Goal: Communication & Community: Answer question/provide support

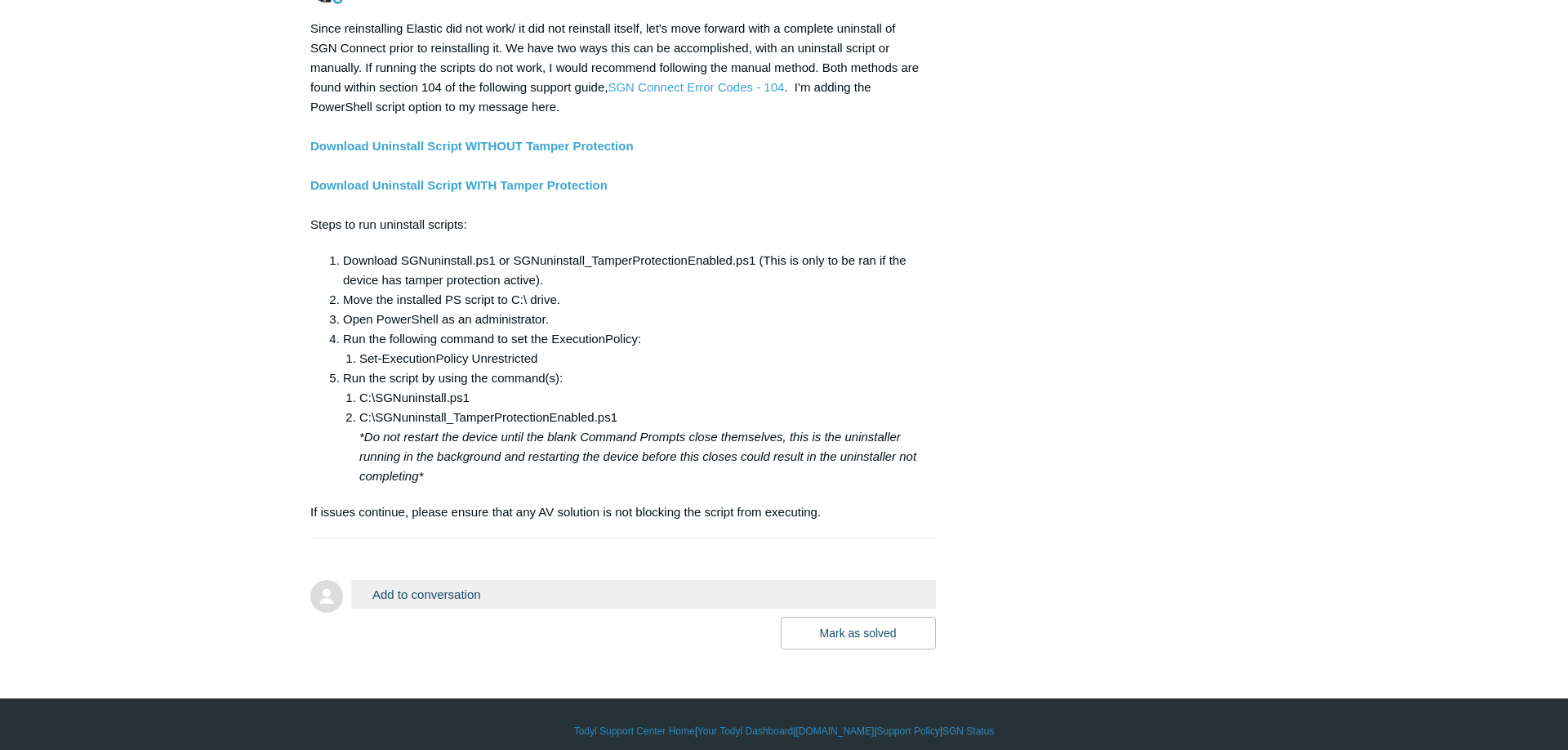
scroll to position [1478, 0]
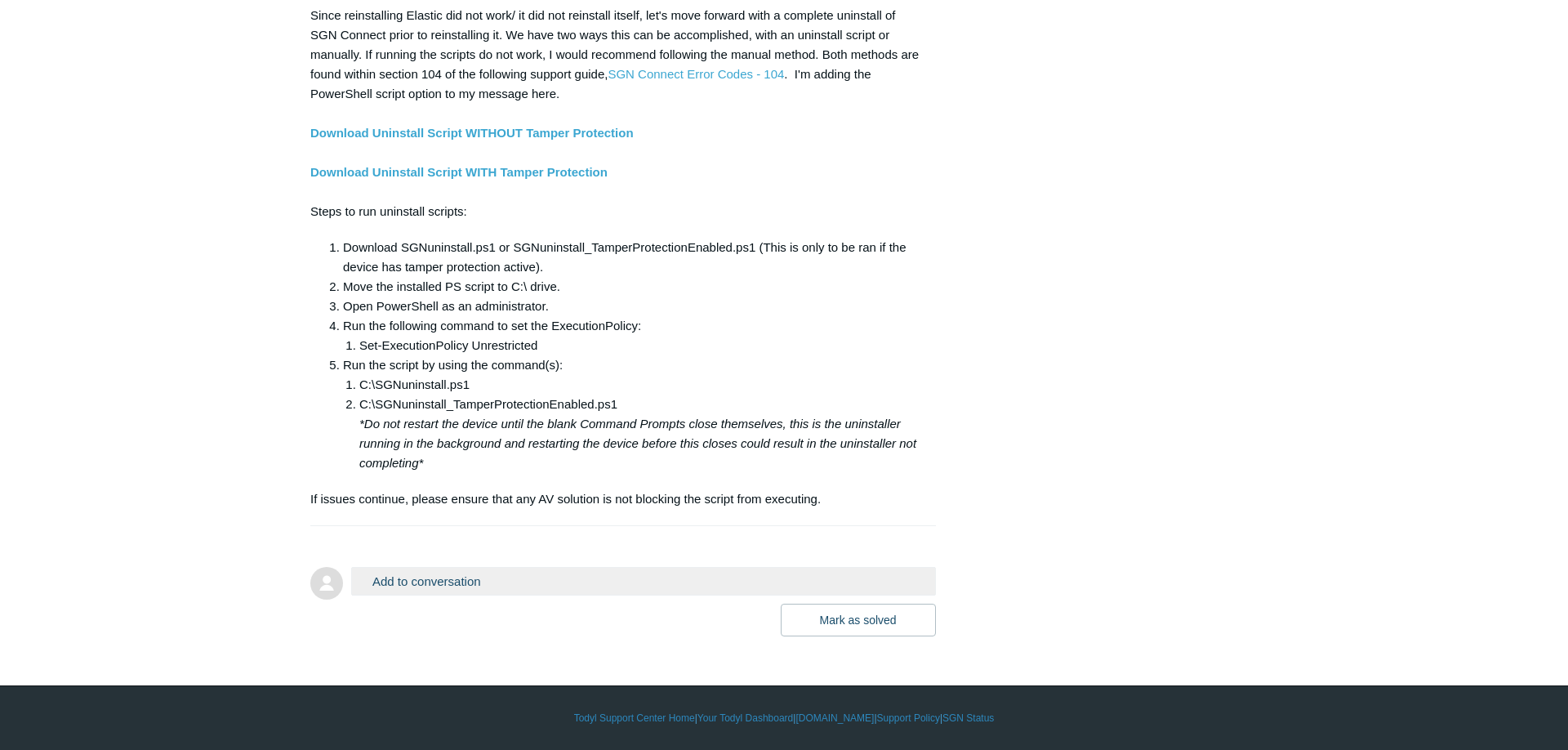
click at [431, 581] on button "Add to conversation" at bounding box center [643, 581] width 584 height 29
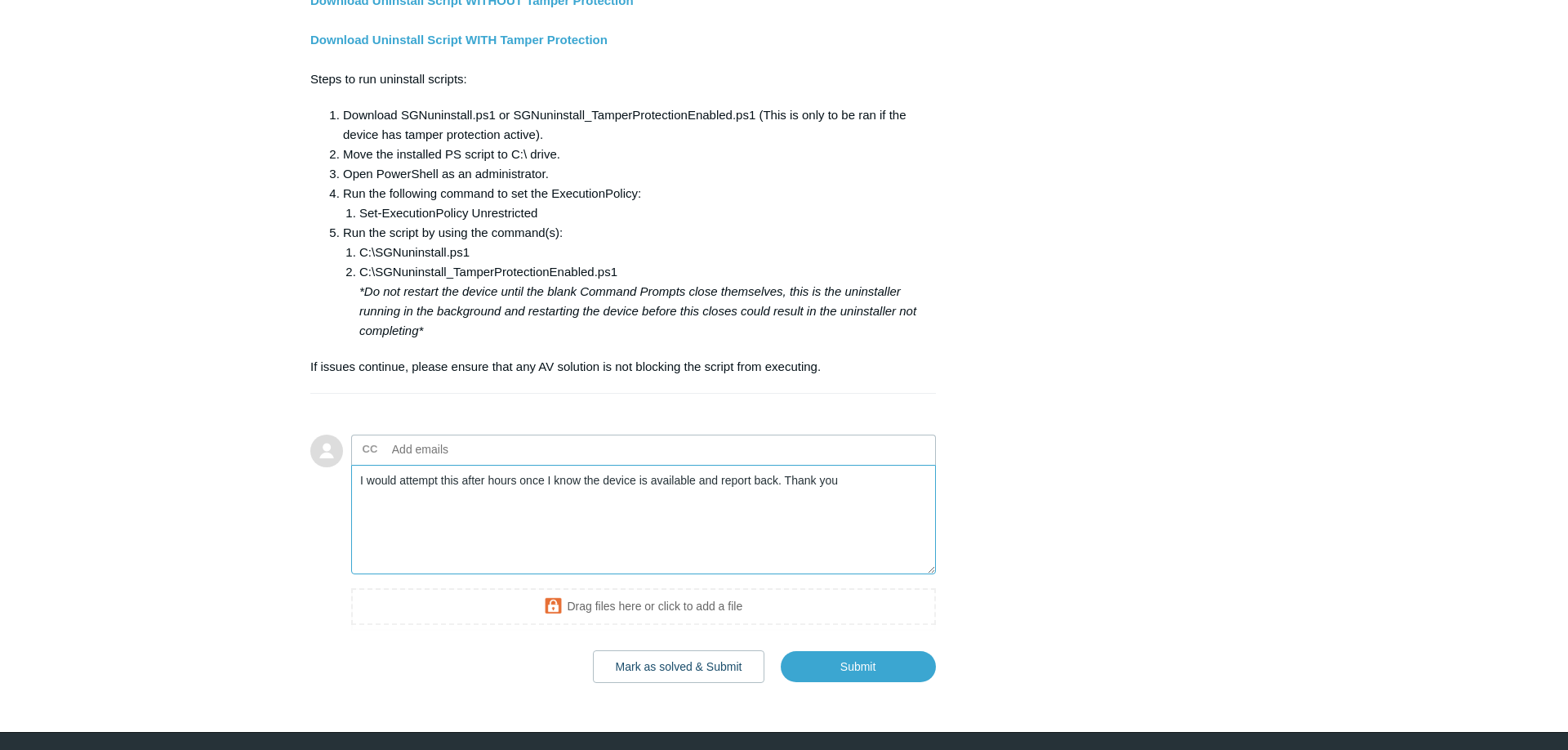
scroll to position [1644, 0]
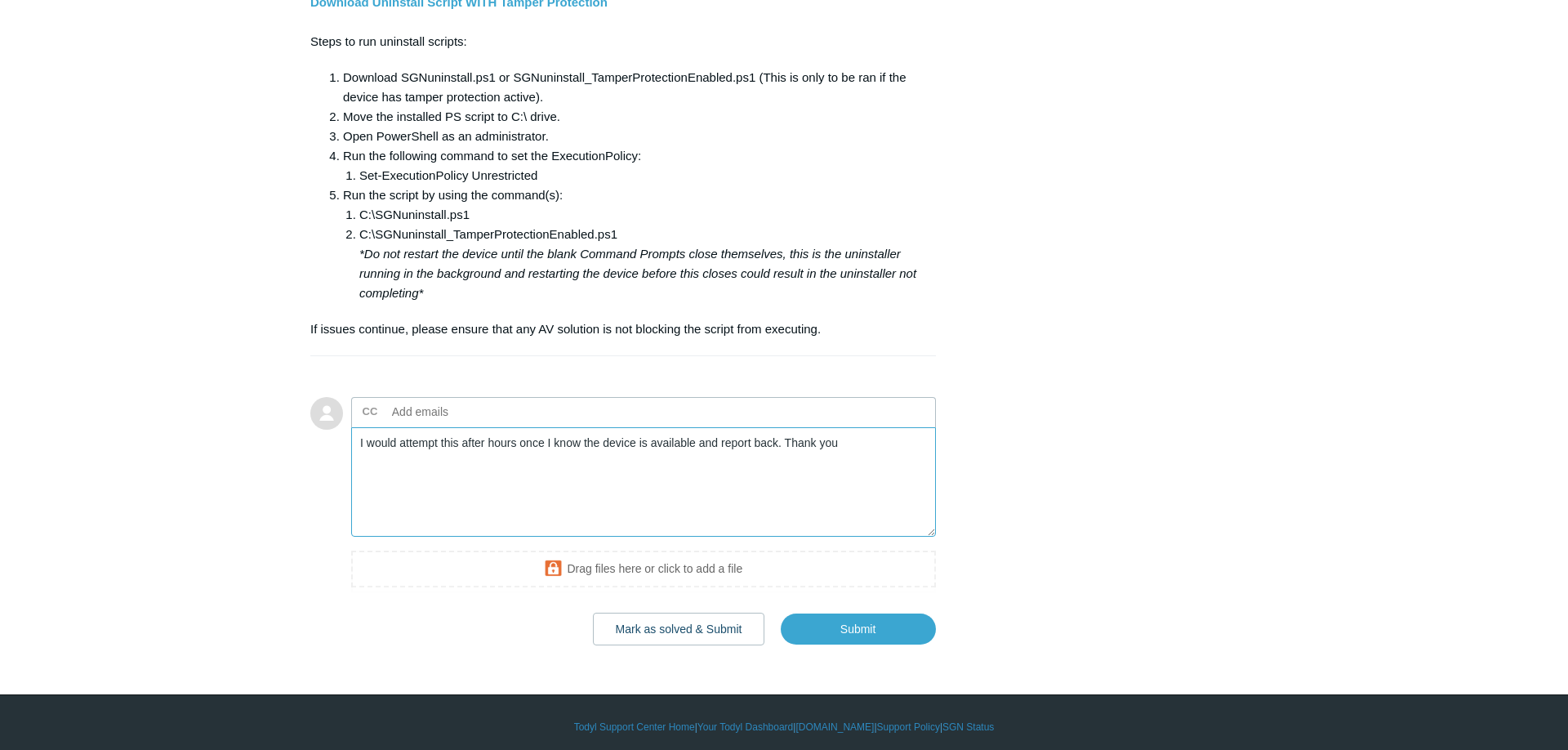
drag, startPoint x: 397, startPoint y: 445, endPoint x: 374, endPoint y: 446, distance: 23.0
click at [374, 446] on textarea "I would attempt this after hours once I know the device is available and report…" at bounding box center [643, 482] width 584 height 110
drag, startPoint x: 501, startPoint y: 444, endPoint x: 449, endPoint y: 443, distance: 52.0
click at [449, 443] on textarea "I will attempt this after hours once I know the device is available and report …" at bounding box center [643, 482] width 584 height 110
type textarea "I will attempt this later this evening once I know the device is available and …"
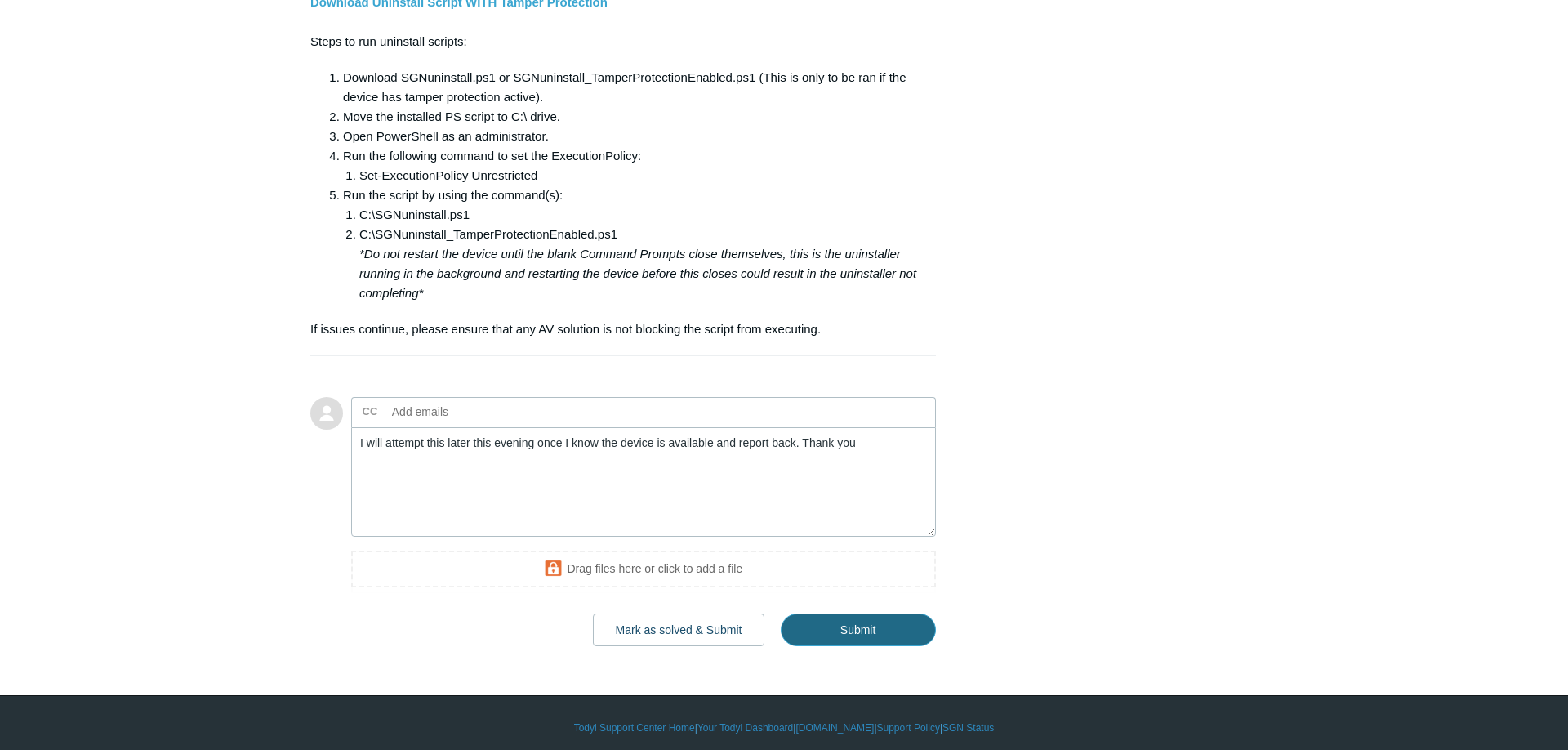
click at [817, 621] on input "Submit" at bounding box center [858, 629] width 156 height 32
